Goal: Transaction & Acquisition: Purchase product/service

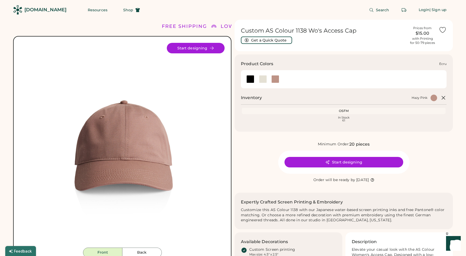
click at [261, 81] on div at bounding box center [263, 79] width 8 height 8
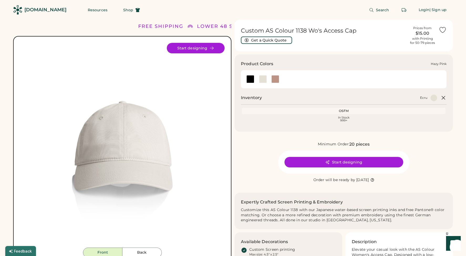
click at [274, 77] on div at bounding box center [275, 79] width 8 height 8
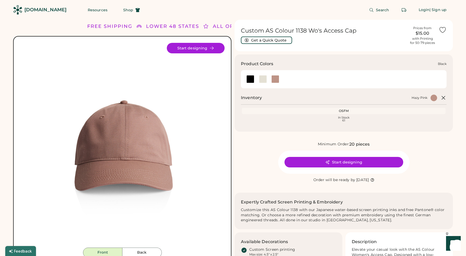
click at [251, 78] on div at bounding box center [250, 79] width 8 height 8
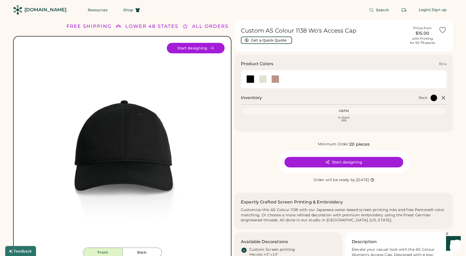
click at [262, 78] on div at bounding box center [263, 79] width 8 height 8
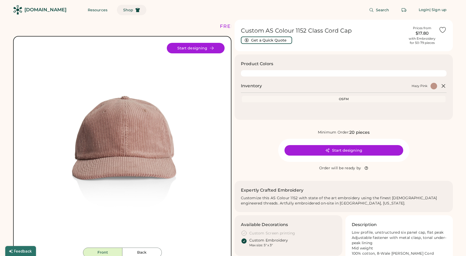
click at [117, 12] on button "Shop" at bounding box center [131, 10] width 29 height 10
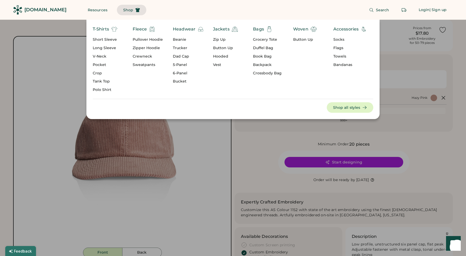
click at [180, 73] on div "6-Panel" at bounding box center [188, 73] width 31 height 5
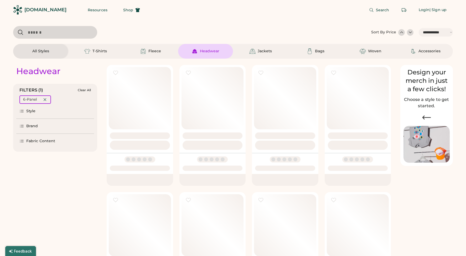
select select "*****"
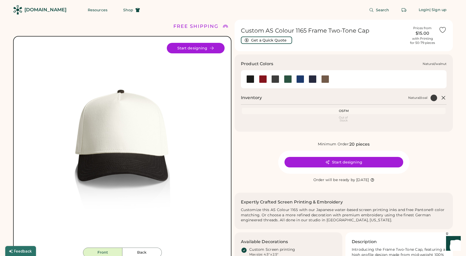
click at [321, 78] on div at bounding box center [325, 79] width 8 height 8
